Goal: Find specific page/section: Find specific page/section

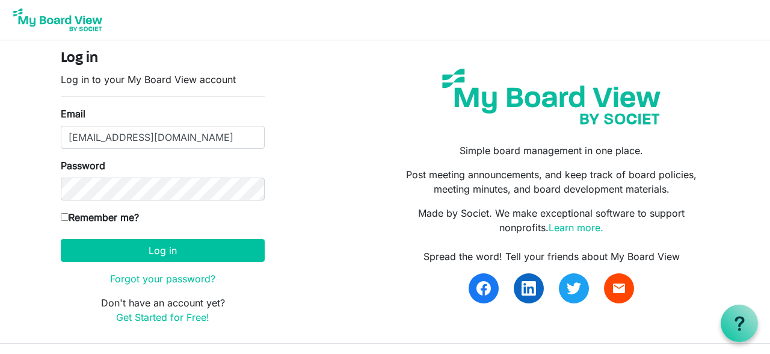
click at [67, 219] on input "Remember me?" at bounding box center [65, 217] width 8 height 8
checkbox input "true"
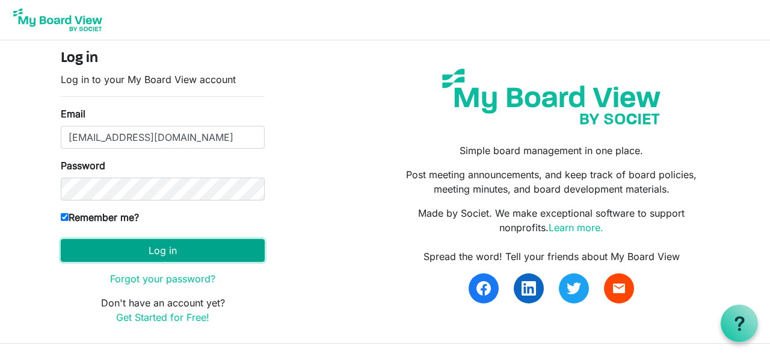
click at [159, 246] on button "Log in" at bounding box center [163, 250] width 204 height 23
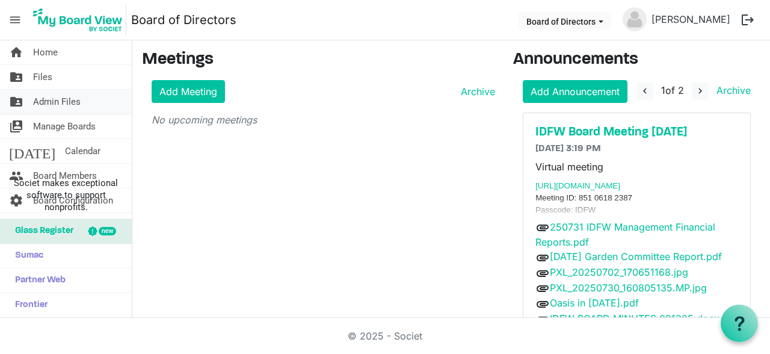
click at [54, 100] on span "Admin Files" at bounding box center [56, 102] width 47 height 24
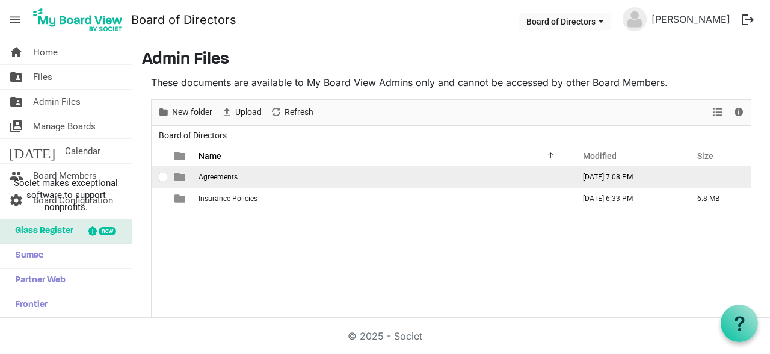
click at [213, 174] on span "Agreements" at bounding box center [217, 177] width 39 height 8
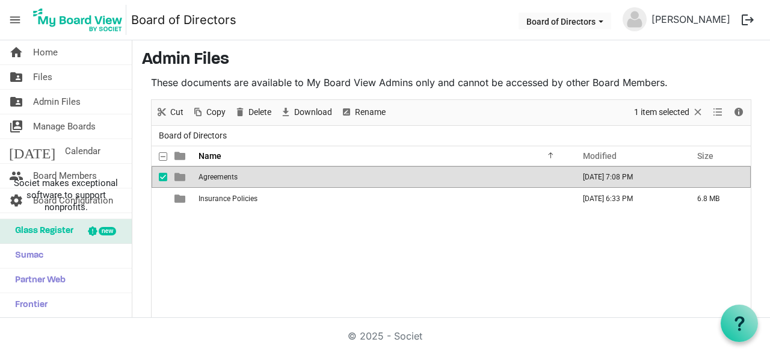
click at [213, 174] on span "Agreements" at bounding box center [217, 177] width 39 height 8
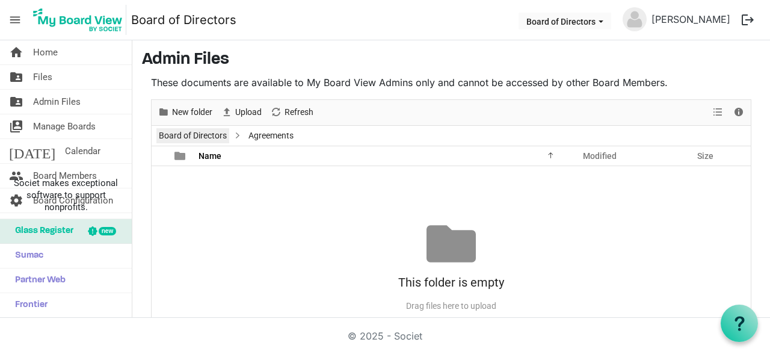
click at [204, 137] on link "Board of Directors" at bounding box center [192, 135] width 73 height 15
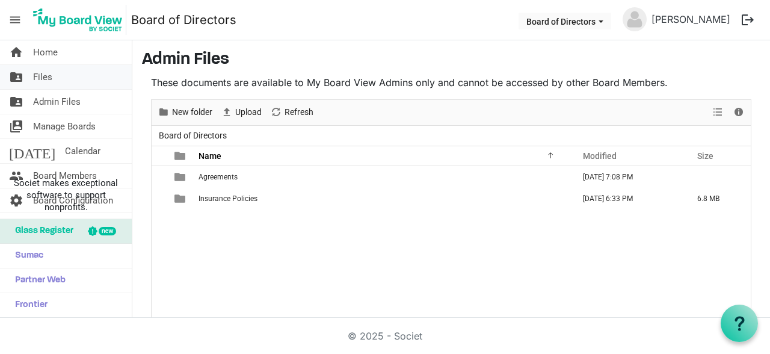
click at [49, 77] on span "Files" at bounding box center [42, 77] width 19 height 24
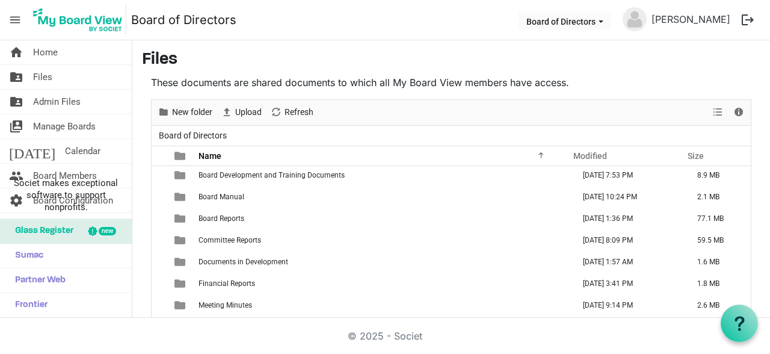
scroll to position [1, 0]
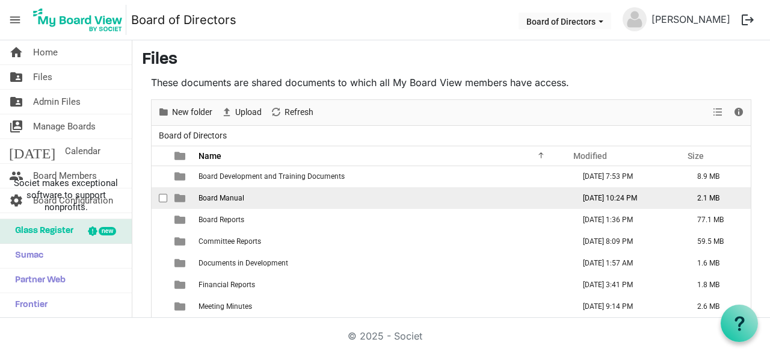
click at [243, 195] on td "Board Manual" at bounding box center [382, 198] width 375 height 22
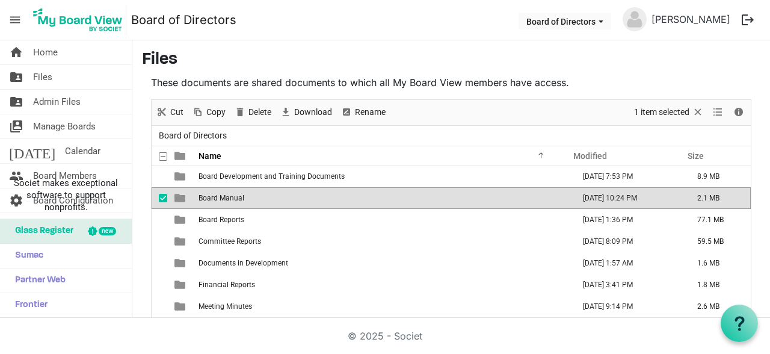
click at [243, 195] on td "Board Manual" at bounding box center [382, 198] width 375 height 22
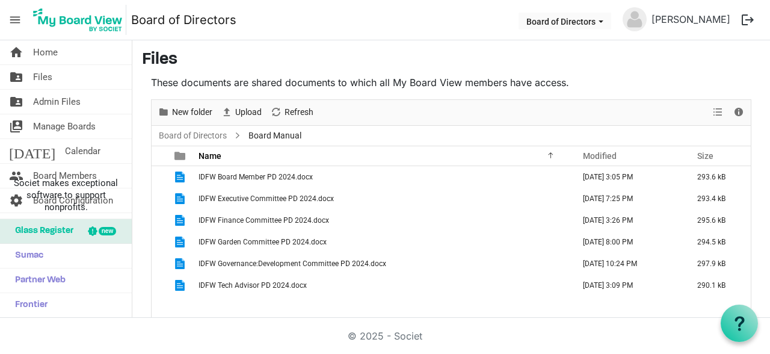
scroll to position [0, 0]
click at [216, 140] on link "Board of Directors" at bounding box center [192, 135] width 73 height 15
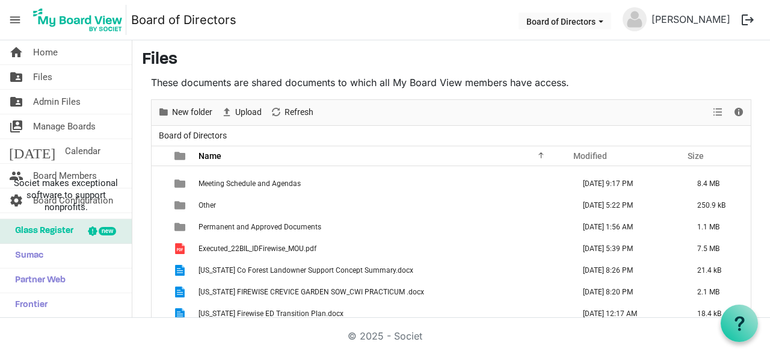
scroll to position [165, 0]
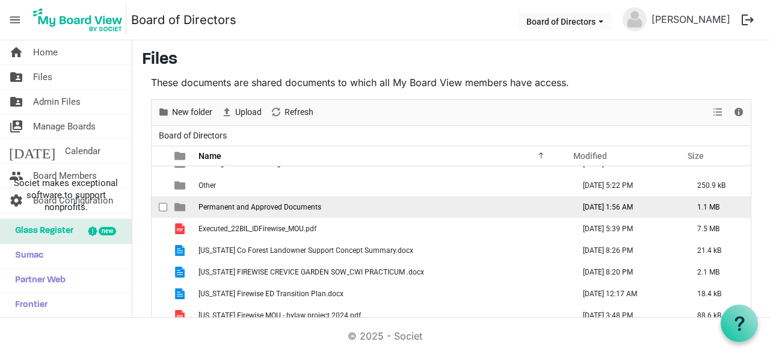
click at [267, 204] on span "Permanent and Approved Documents" at bounding box center [259, 207] width 123 height 8
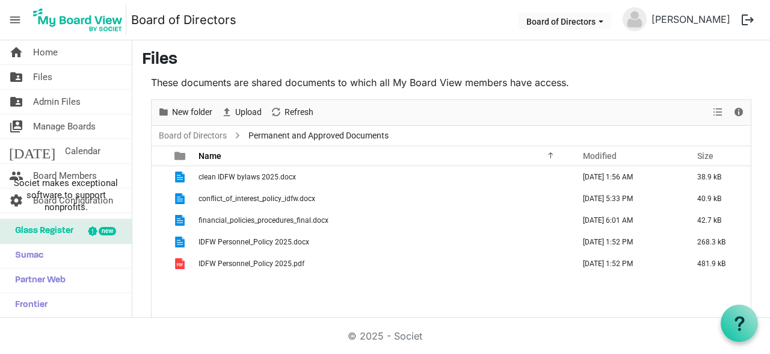
scroll to position [0, 0]
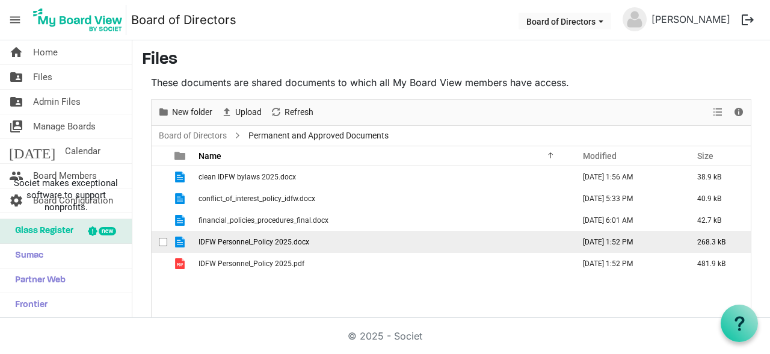
click at [233, 237] on td "IDFW Personnel_Policy 2025.docx" at bounding box center [382, 242] width 375 height 22
